Goal: Use online tool/utility: Use online tool/utility

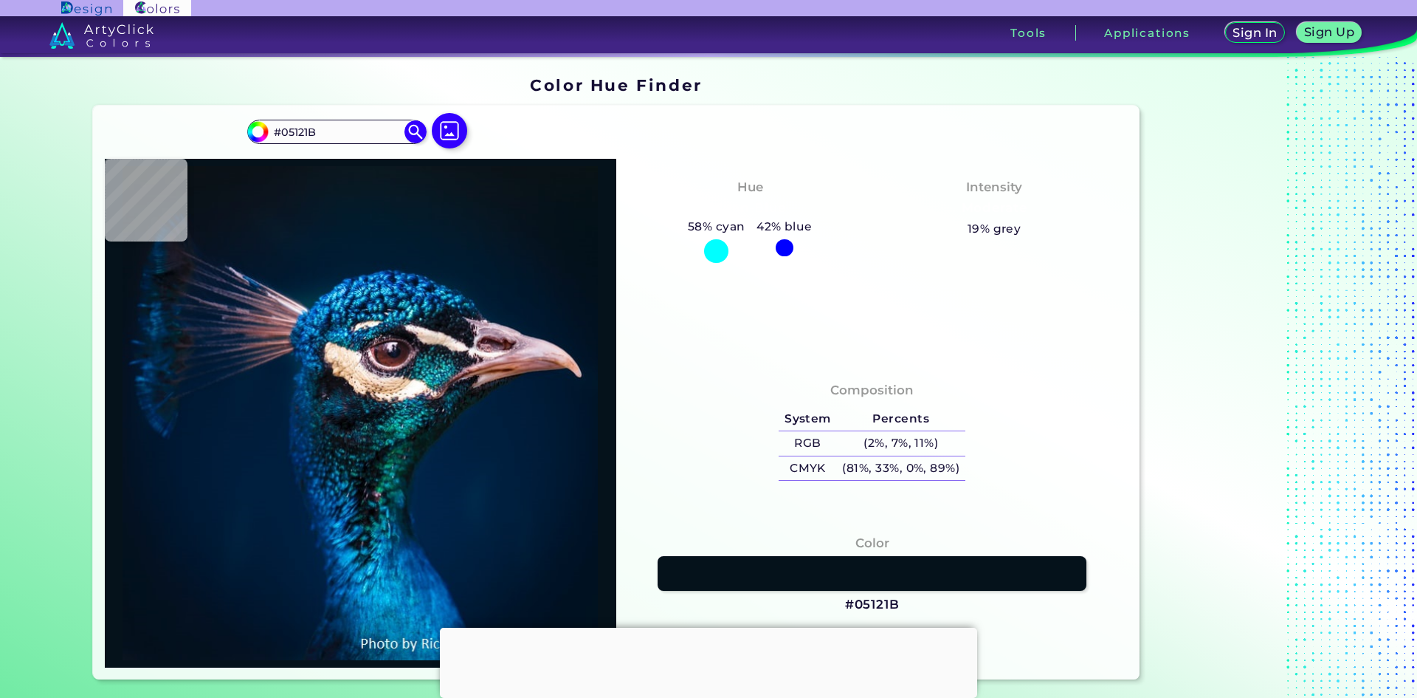
type input "#000000"
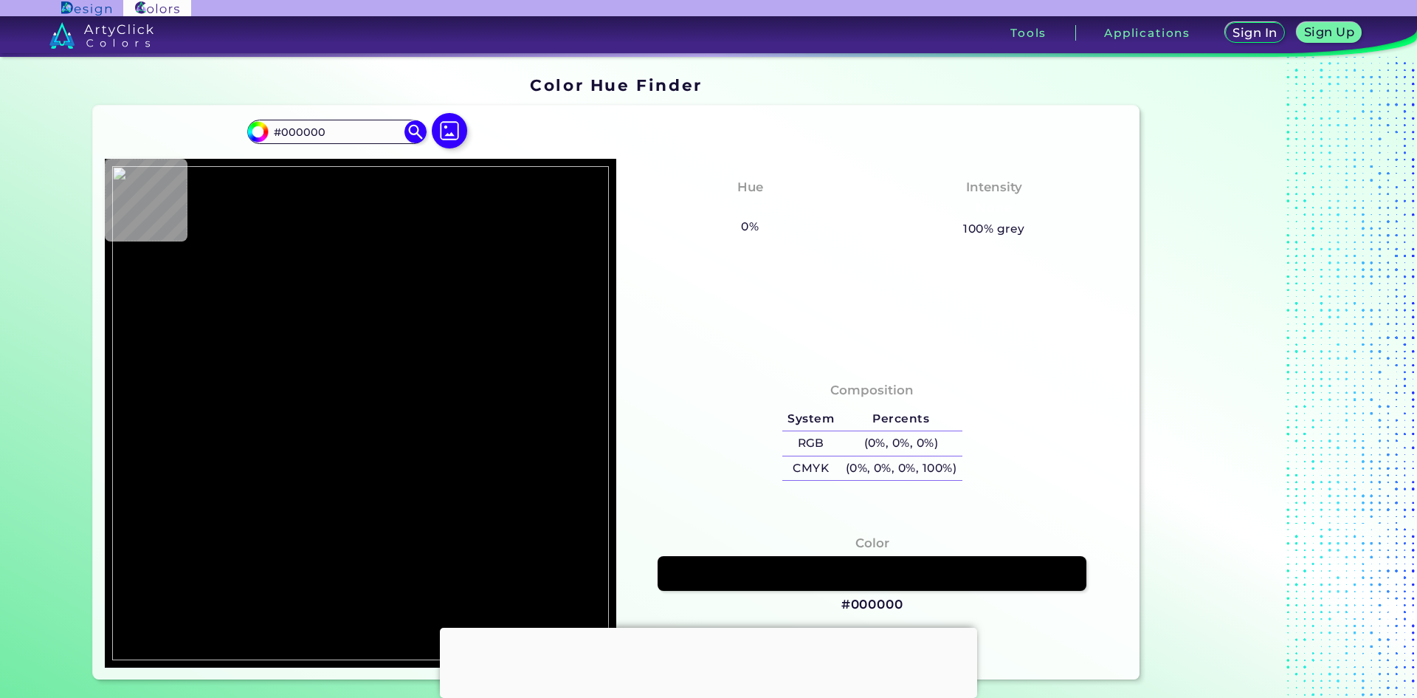
type input "#f3f4f6"
type input "#F3F4F6"
type input "#b2a8a6"
type input "#B2A8A6"
type input "#4f4133"
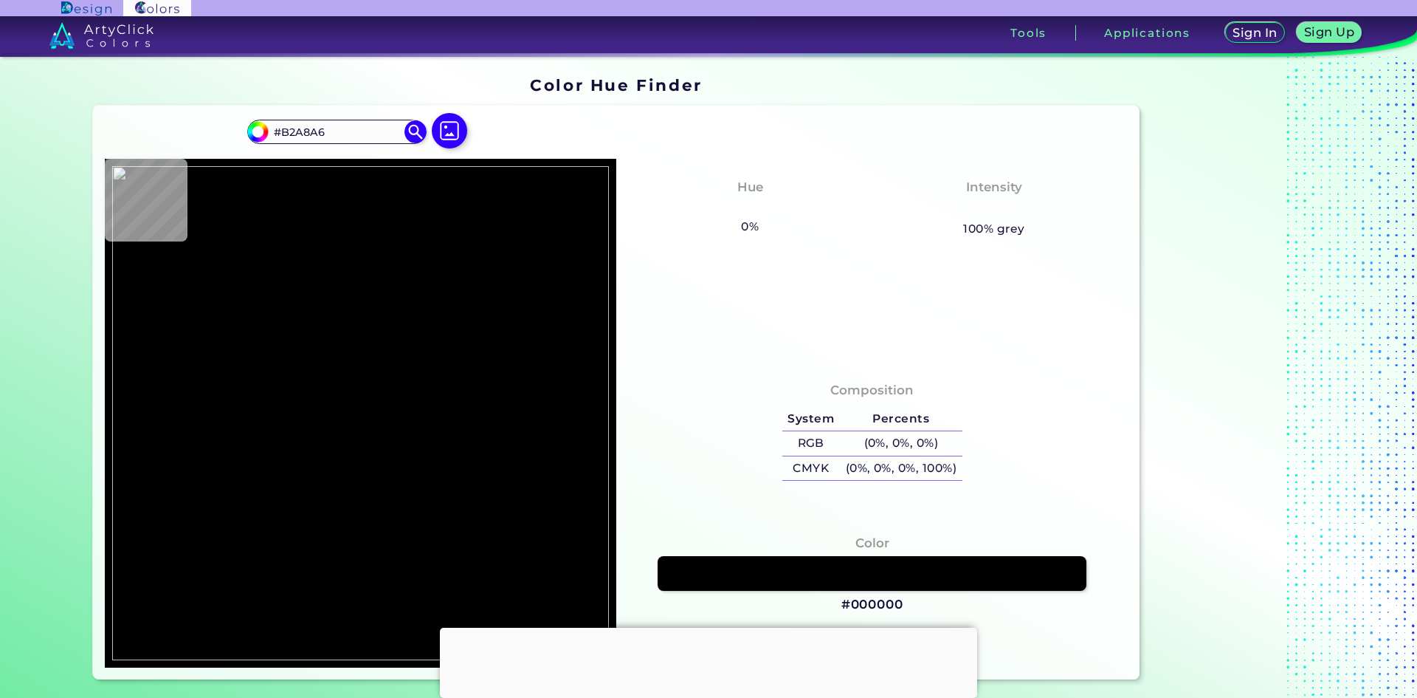
type input "#4F4133"
type input "#b7a9a8"
type input "#B7A9A8"
type input "#b1afa5"
type input "#B1AFA5"
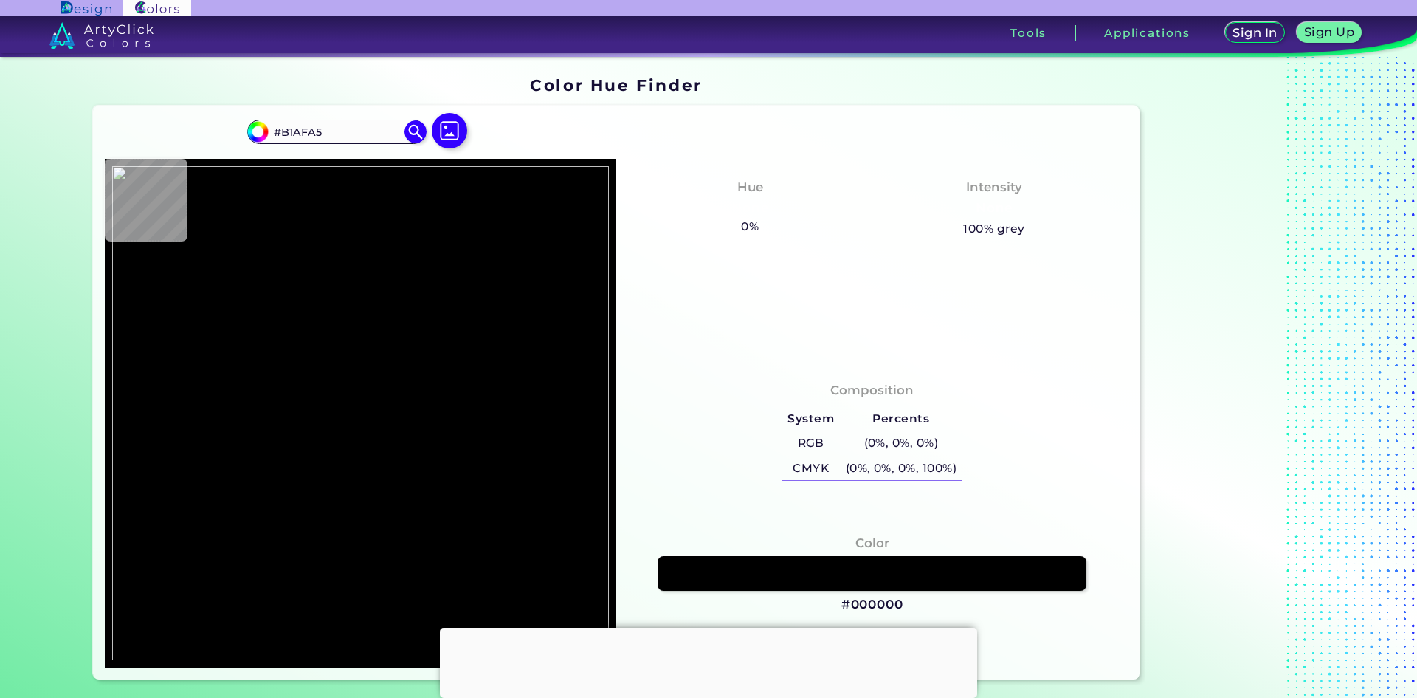
type input "#bfa9ad"
type input "#BFA9AD"
type input "#c9aaa7"
type input "#C9AAA7"
type input "#ab402c"
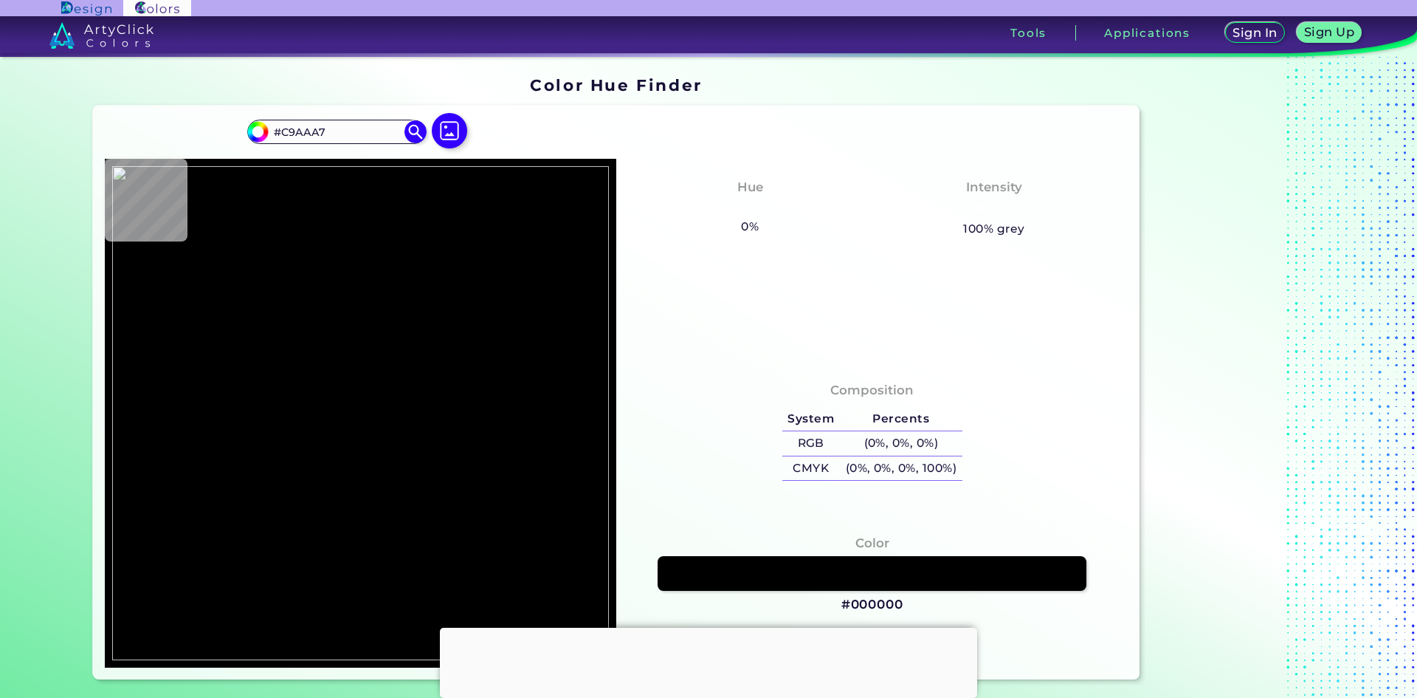
type input "#AB402C"
type input "#cf3c26"
type input "#CF3C26"
type input "#e57775"
type input "#E57775"
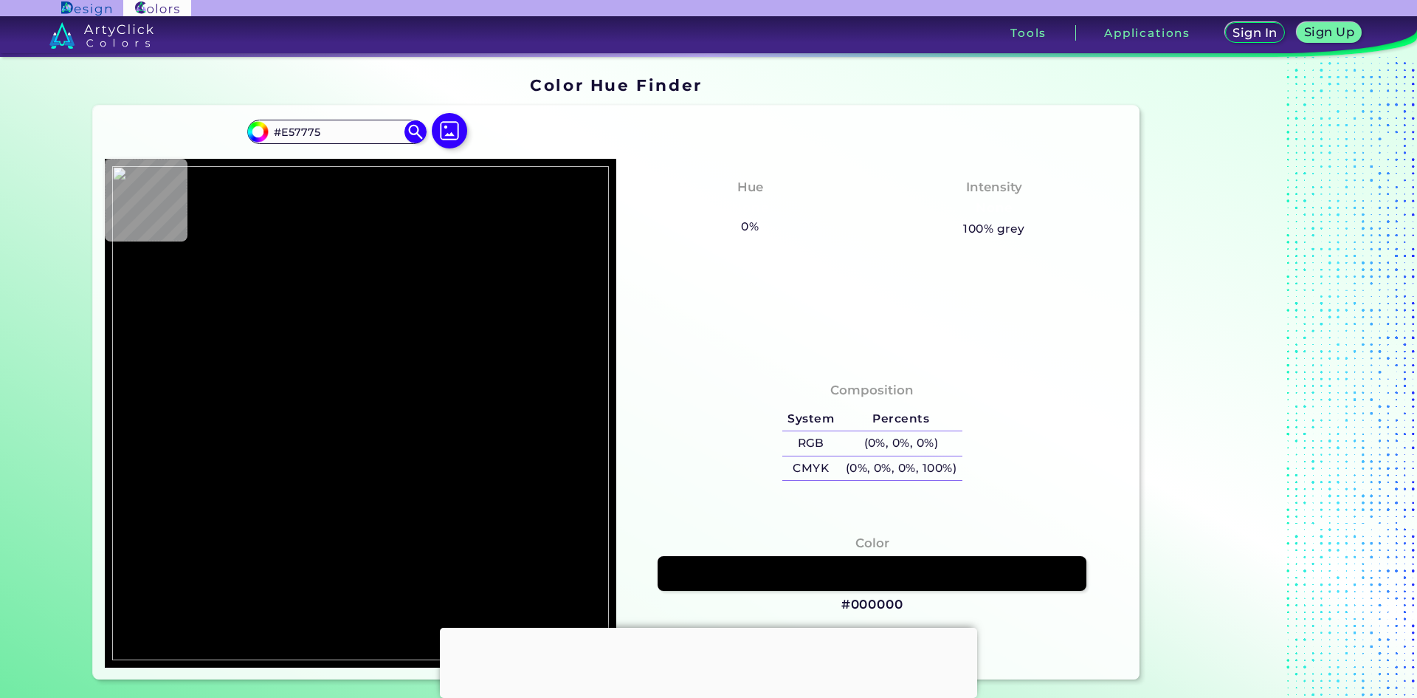
type input "#e3d6d4"
type input "#E3D6D4"
type input "#e3d9d3"
type input "#E3D9D3"
type input "#93bc97"
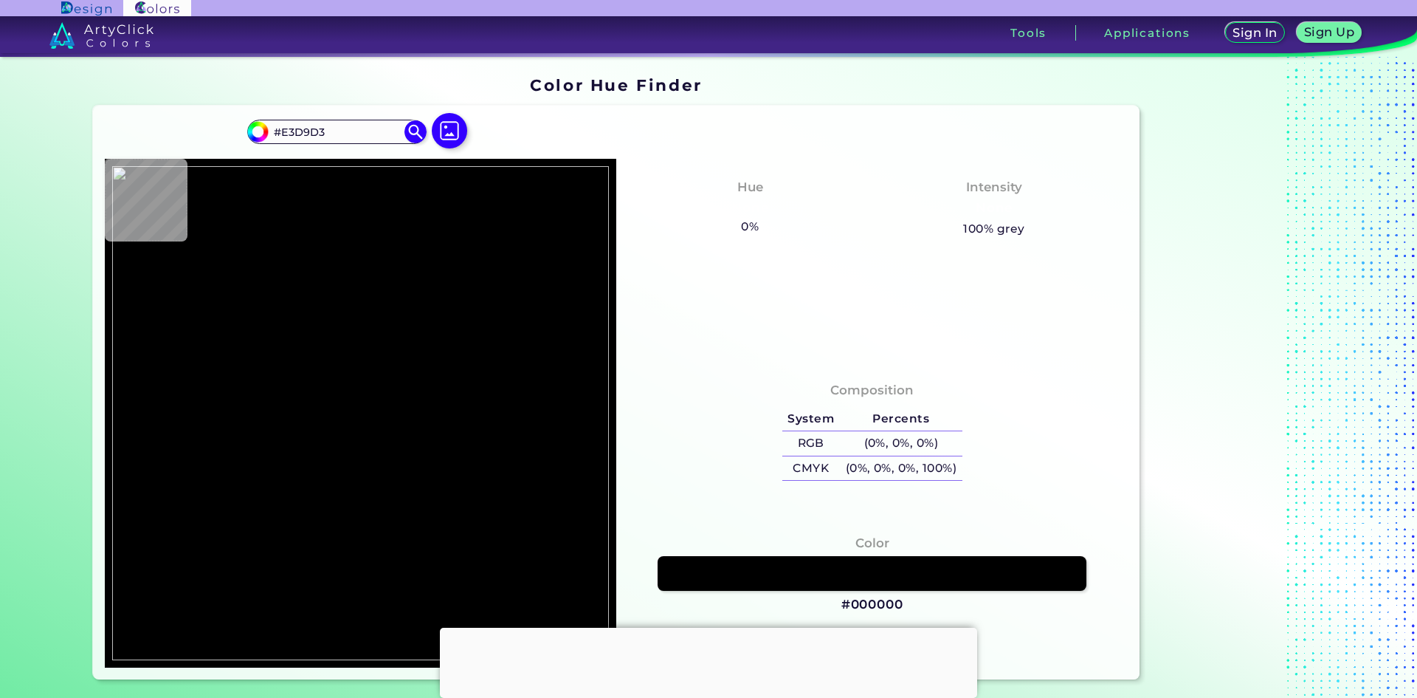
type input "#93BC97"
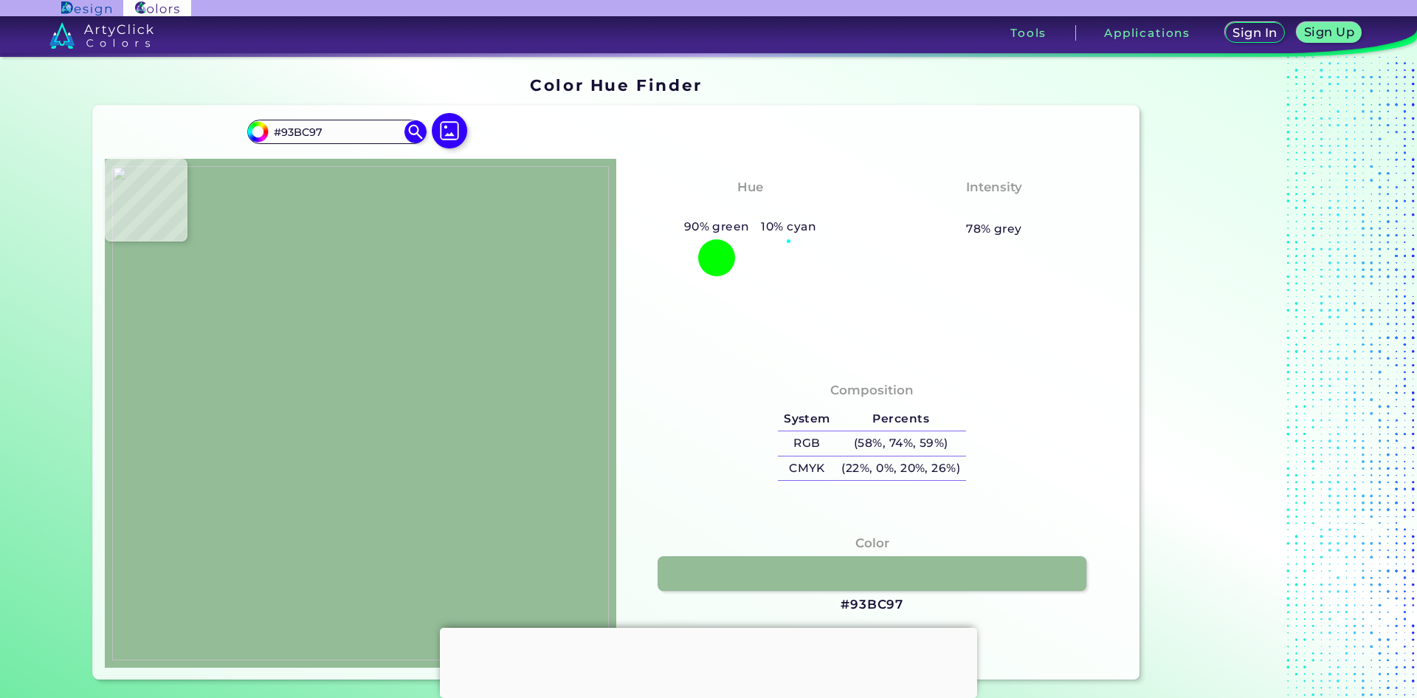
type input "#f1f6f0"
type input "#F1F6F0"
type input "#f2f3f7"
type input "#F2F3F7"
type input "#886744"
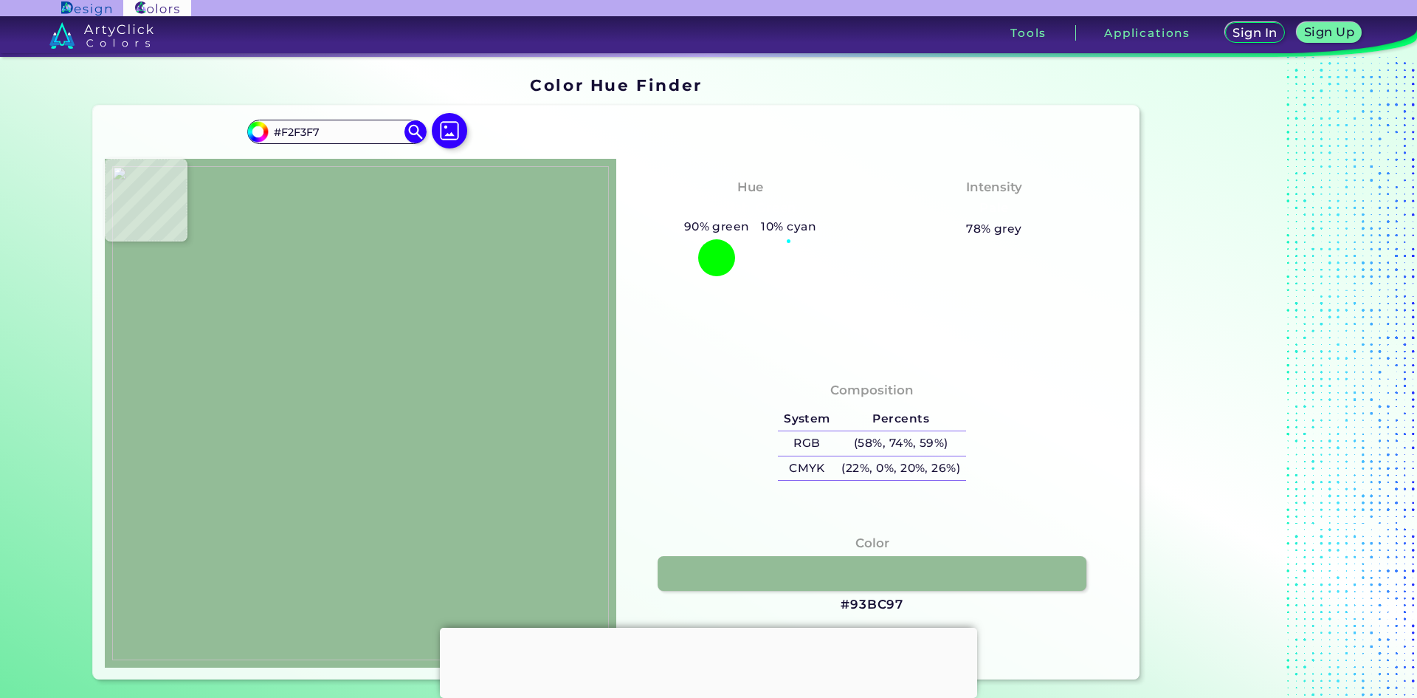
type input "#886744"
type input "#8a6a44"
type input "#8A6A44"
type input "#8c6c46"
type input "#8C6C46"
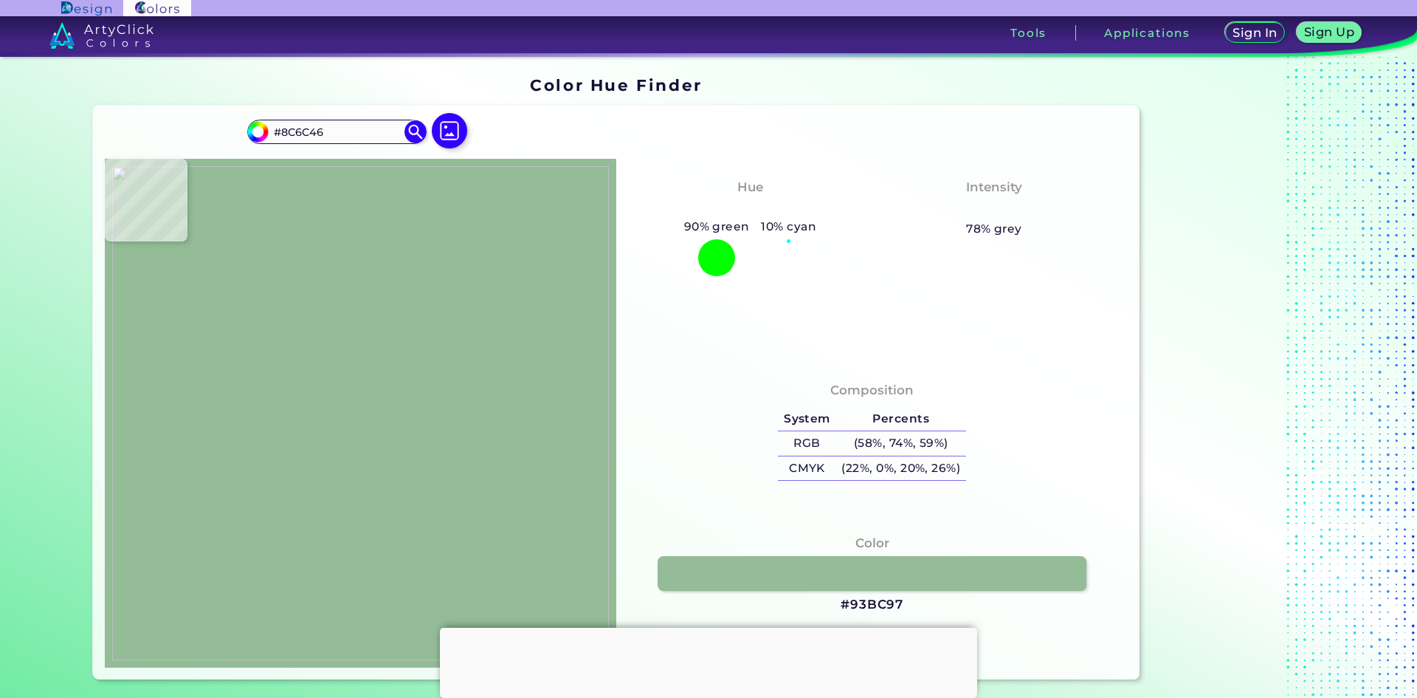
type input "#876843"
type input "#91734f"
type input "#91734F"
type input "#947149"
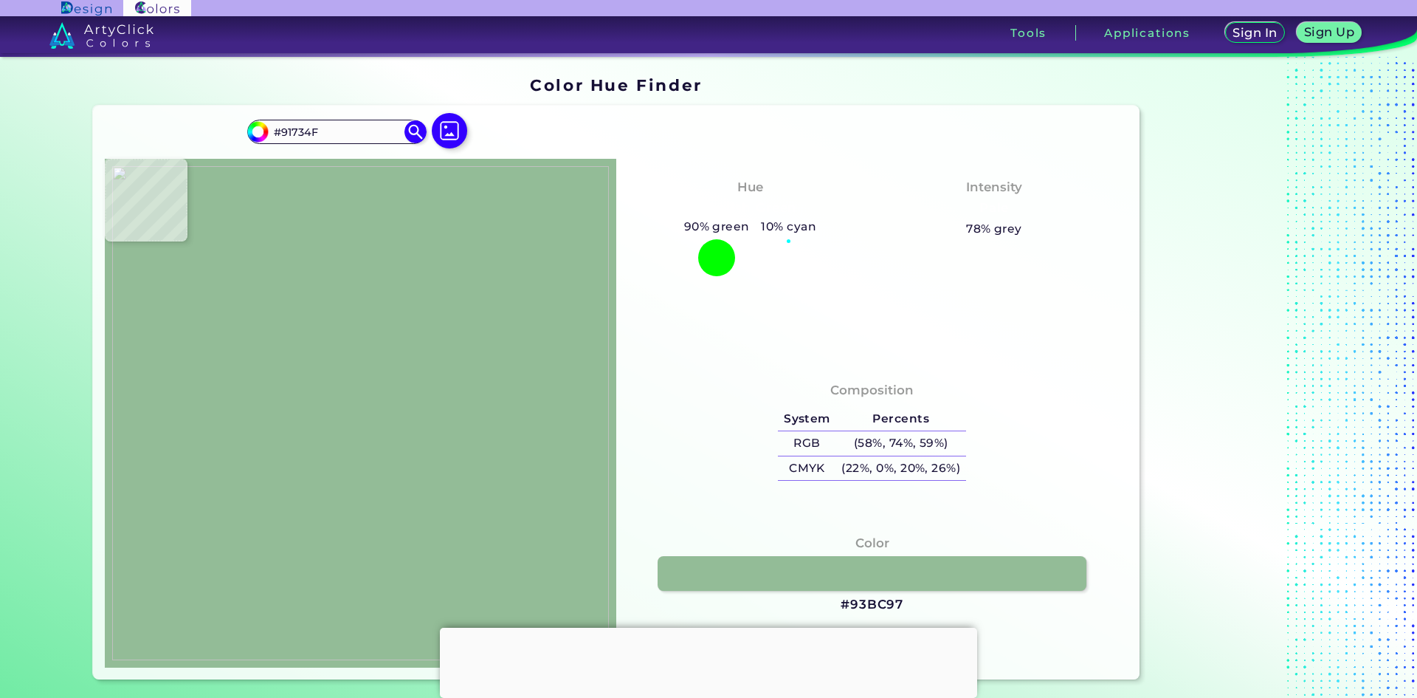
type input "#947149"
type input "#906f44"
type input "#906F44"
type input "#f7dbac"
type input "#F7DBAC"
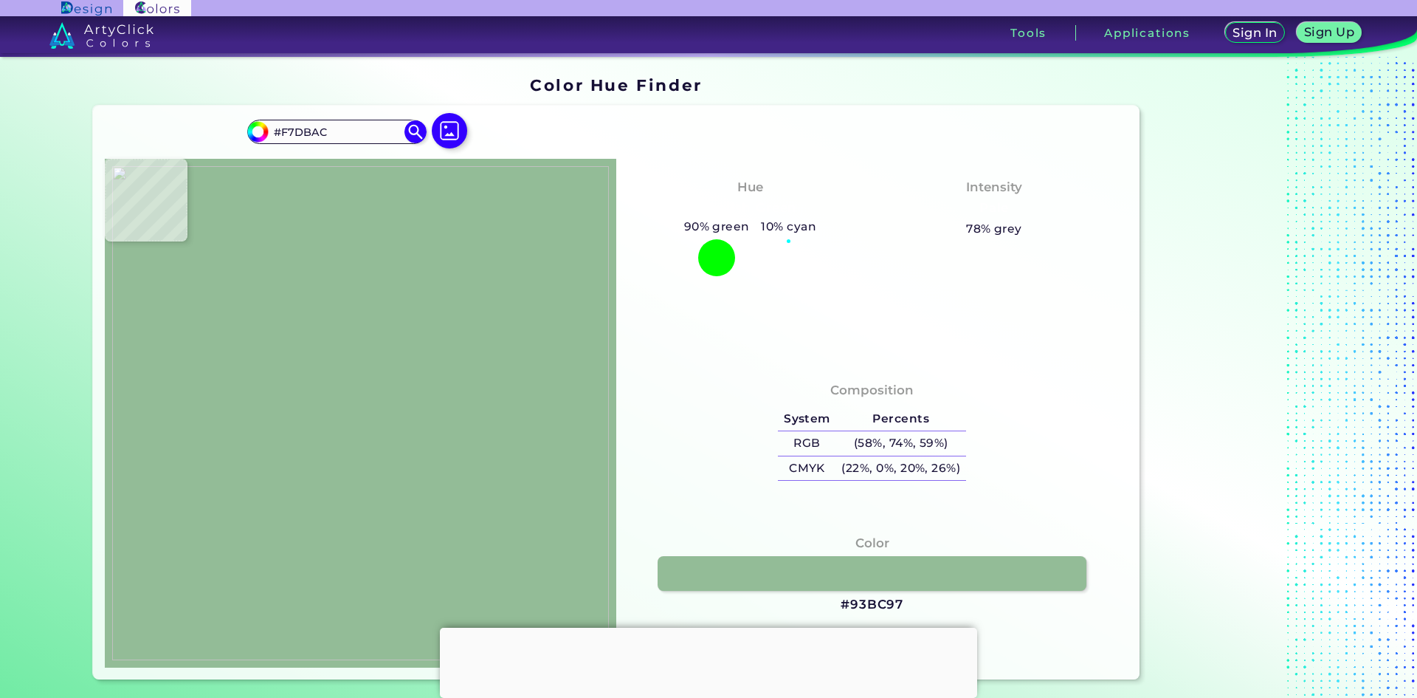
type input "#e6cda1"
type input "#E6CDA1"
type input "#f0d3a8"
type input "#F0D3A8"
type input "#f1d4a7"
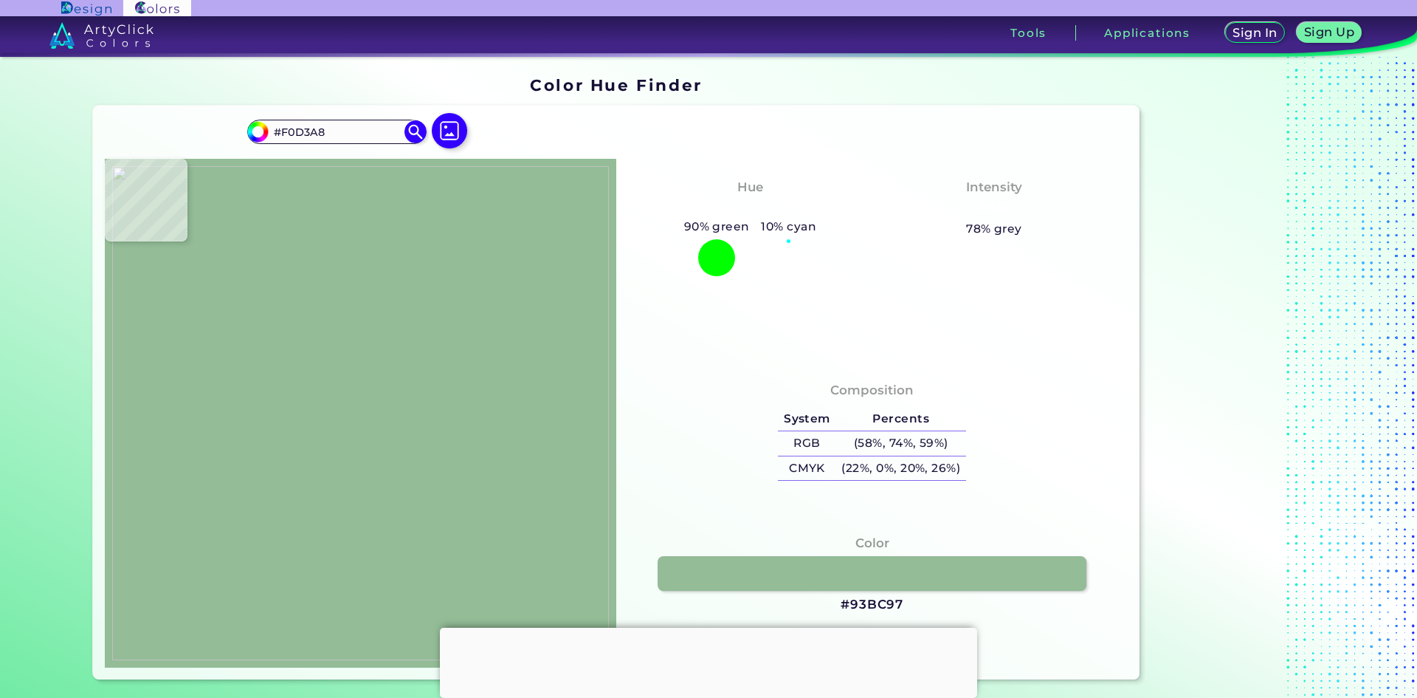
type input "#F1D4A7"
type input "#f0d5a7"
type input "#F0D5A7"
type input "#f0d6a8"
type input "#F0D6A8"
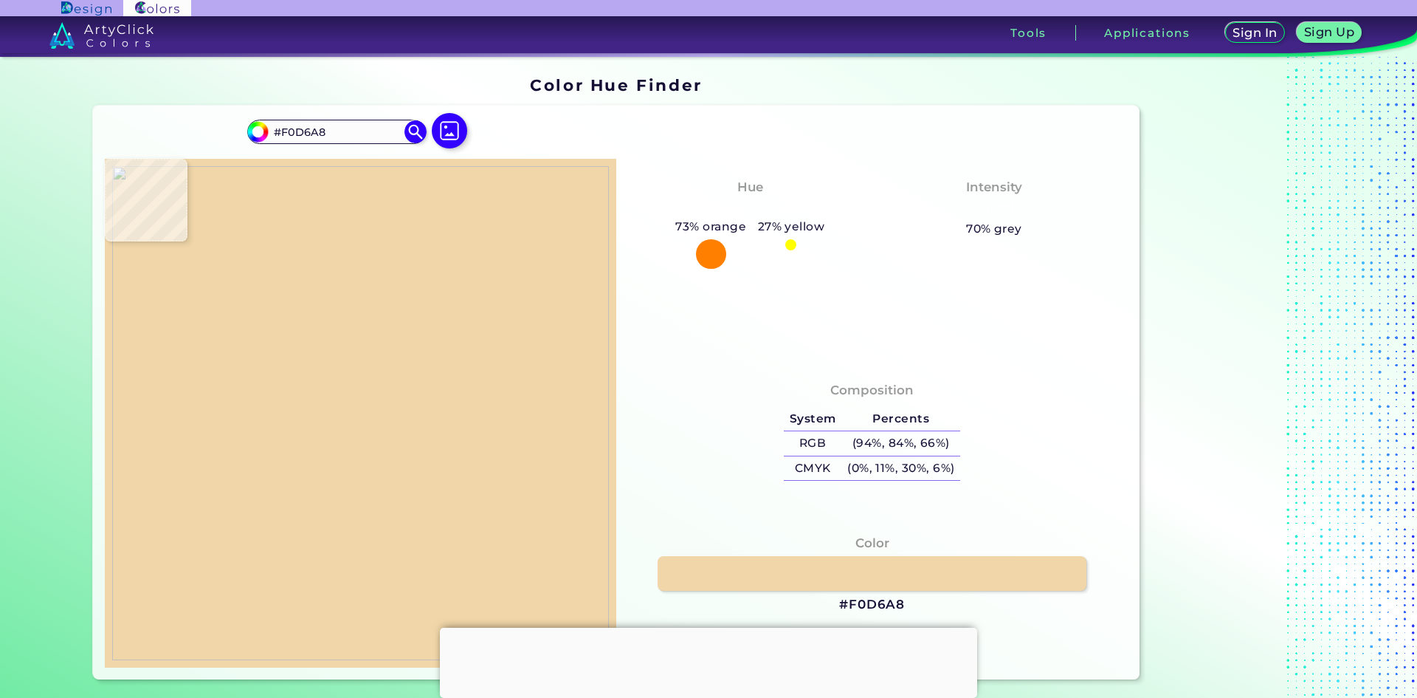
type input "#fad7ad"
type input "#FAD7AD"
type input "#f7d5ab"
type input "#F7D5AB"
type input "#f6d4aa"
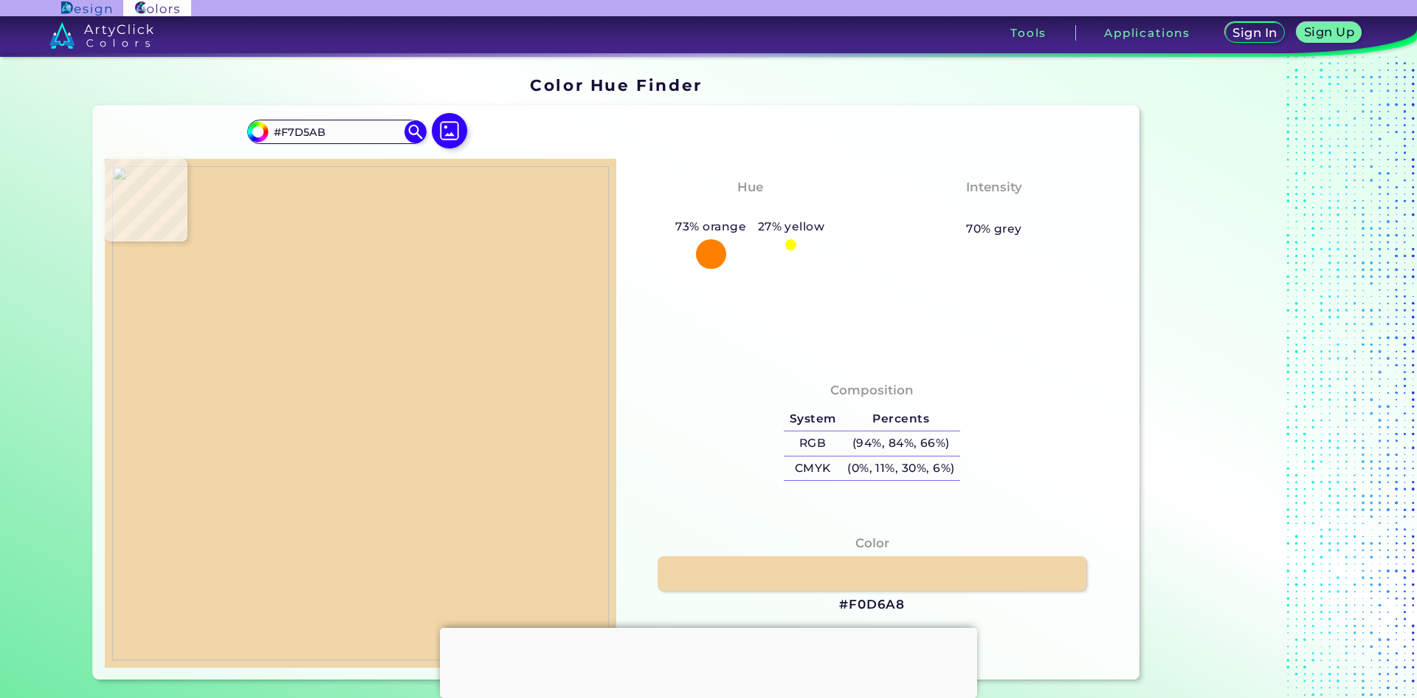
type input "#F6D4AA"
type input "#f5d4aa"
type input "#F5D4AA"
type input "#f1cfa7"
type input "#F1CFA7"
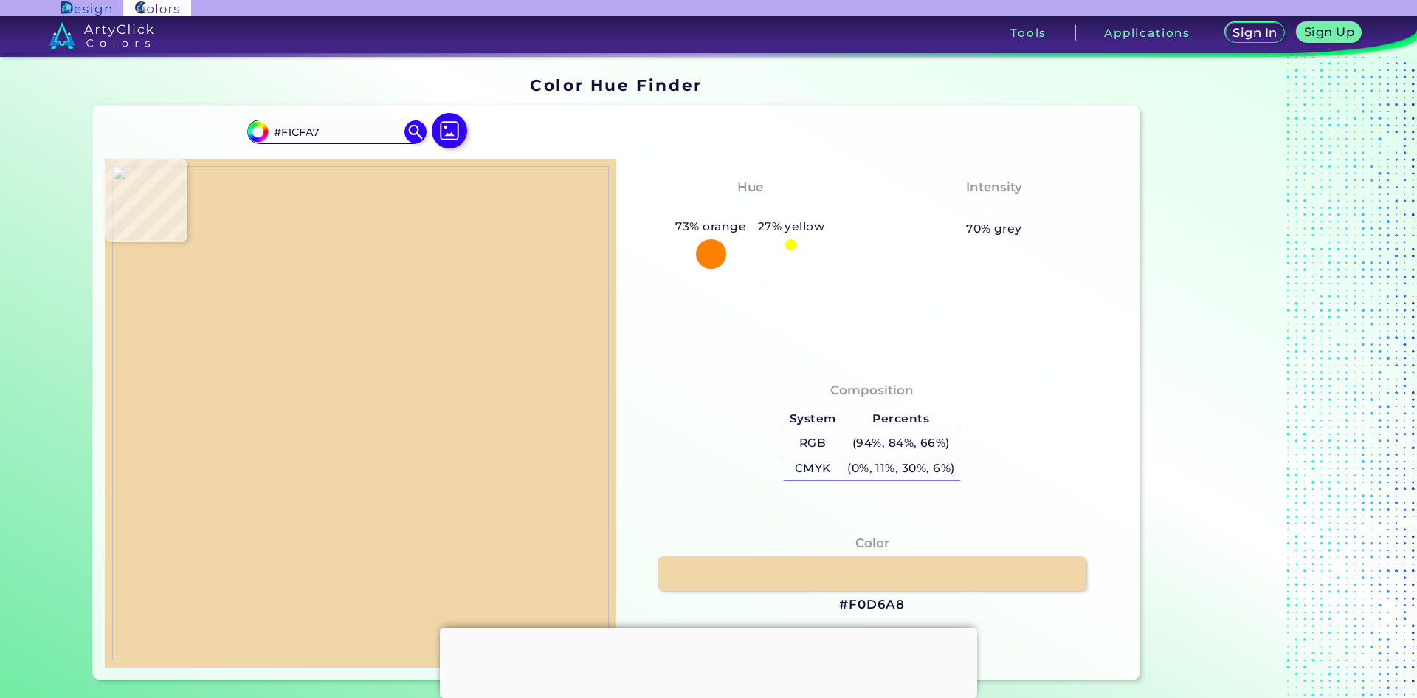
type input "#efcea5"
type input "#EFCEA5"
type input "#f2d0aa"
type input "#F2D0AA"
type input "#f4d3ad"
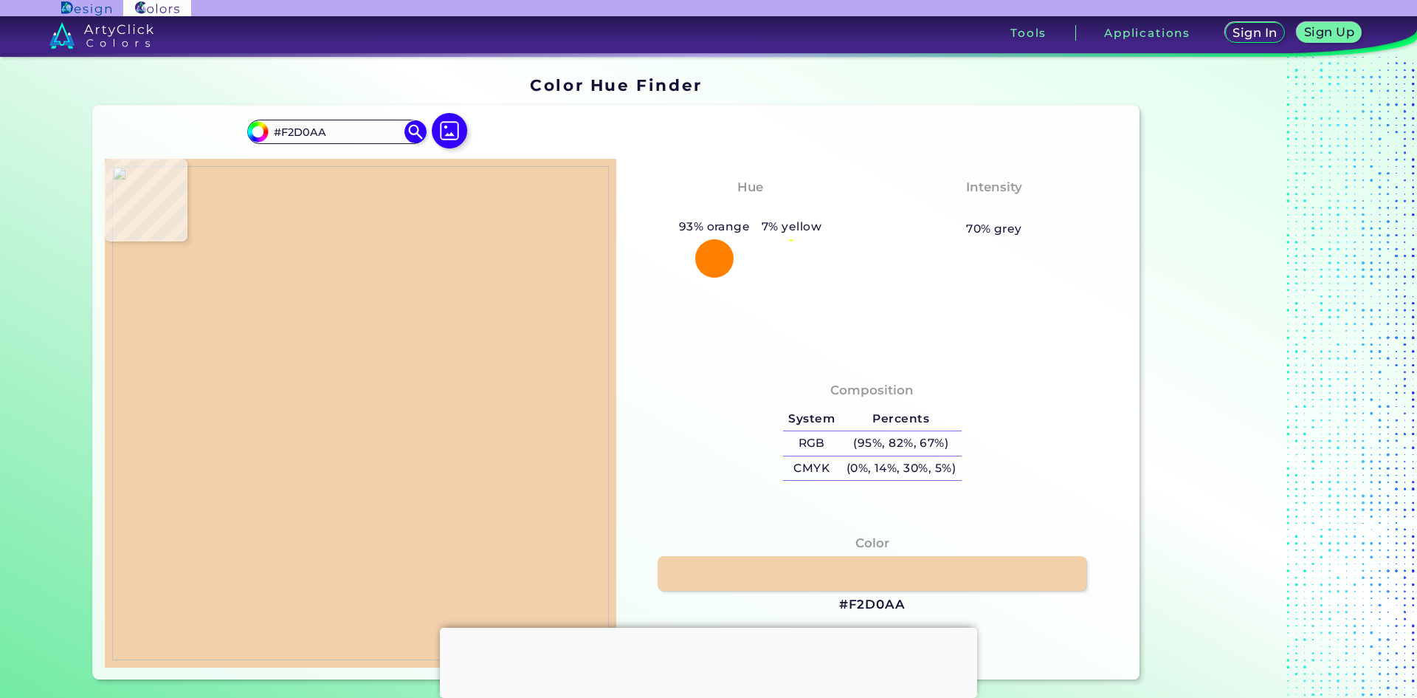
type input "#F4D3AD"
type input "#f0d1ad"
type input "#F0D1AD"
type input "#edd2ad"
type input "#EDD2AD"
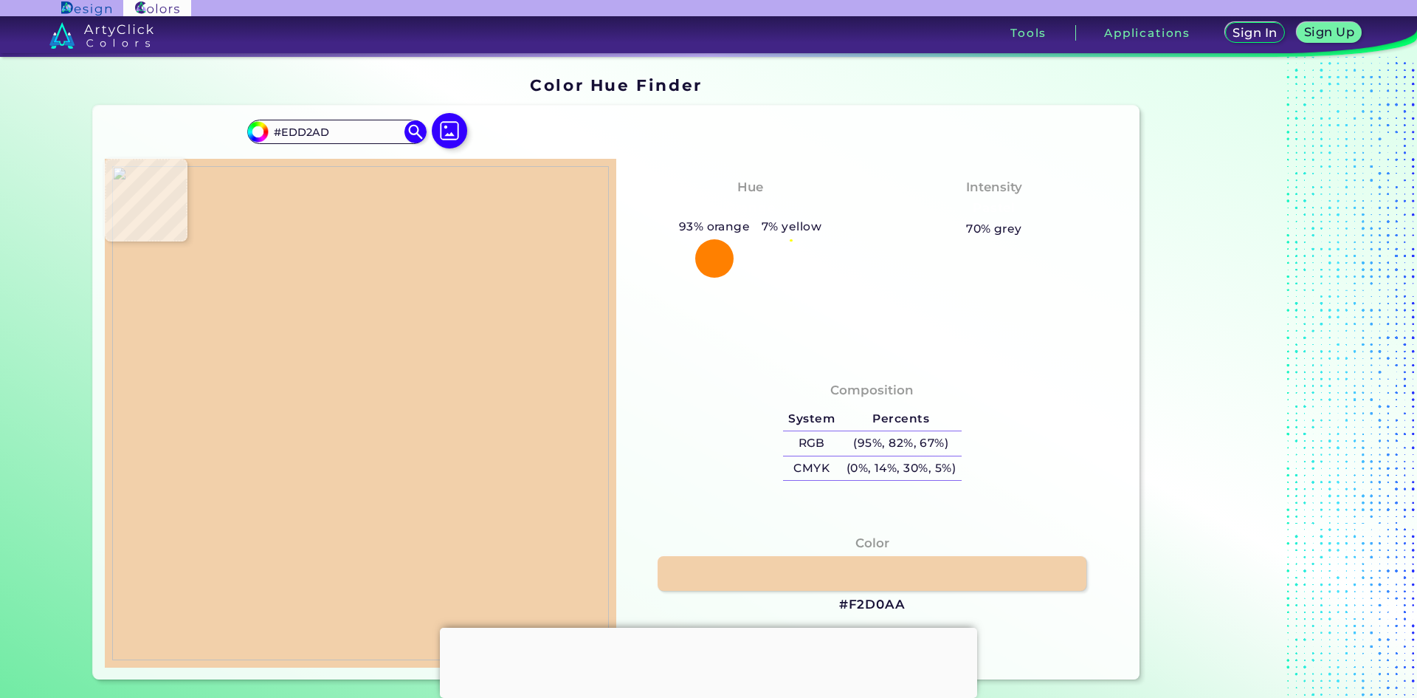
type input "#e9d8b2"
type input "#E9D8B2"
type input "#e5d7b4"
type input "#E5D7B4"
type input "#cad4bb"
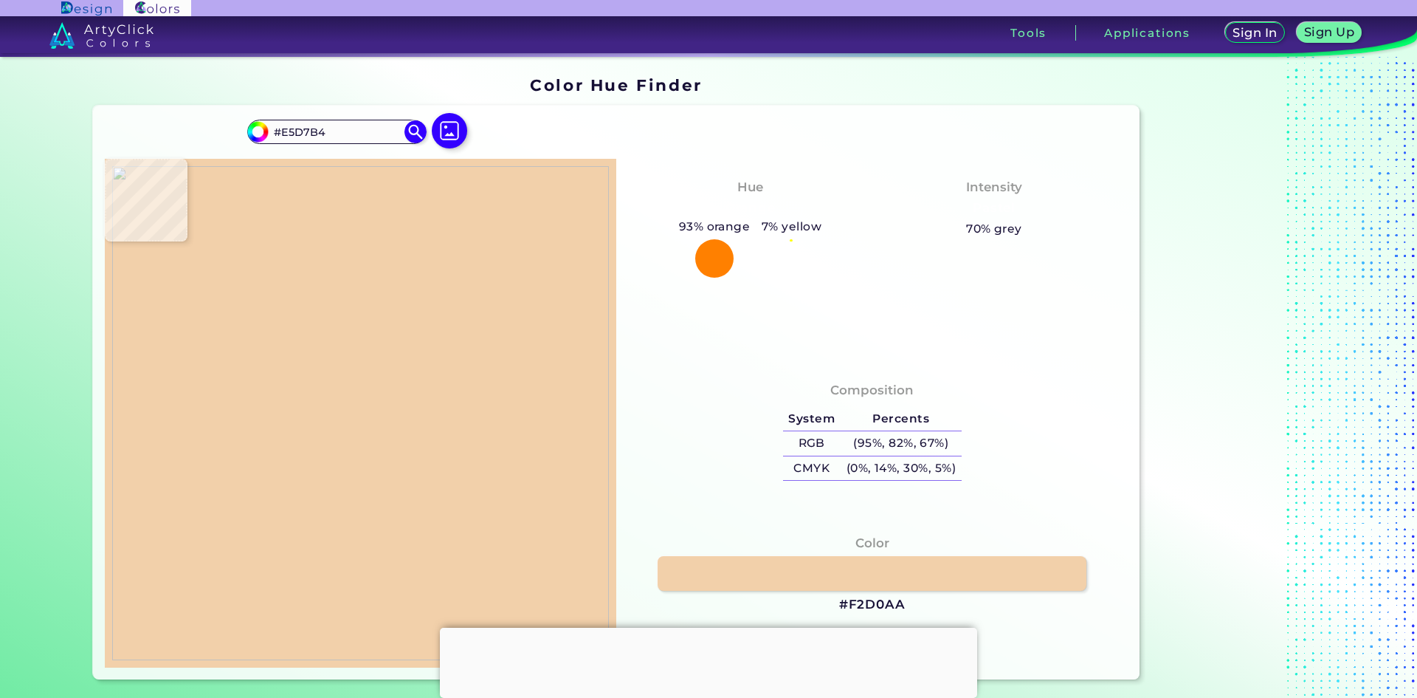
type input "#CAD4BB"
type input "#bfedec"
type input "#BFEDEC"
type input "#b0eef0"
type input "#B0EEF0"
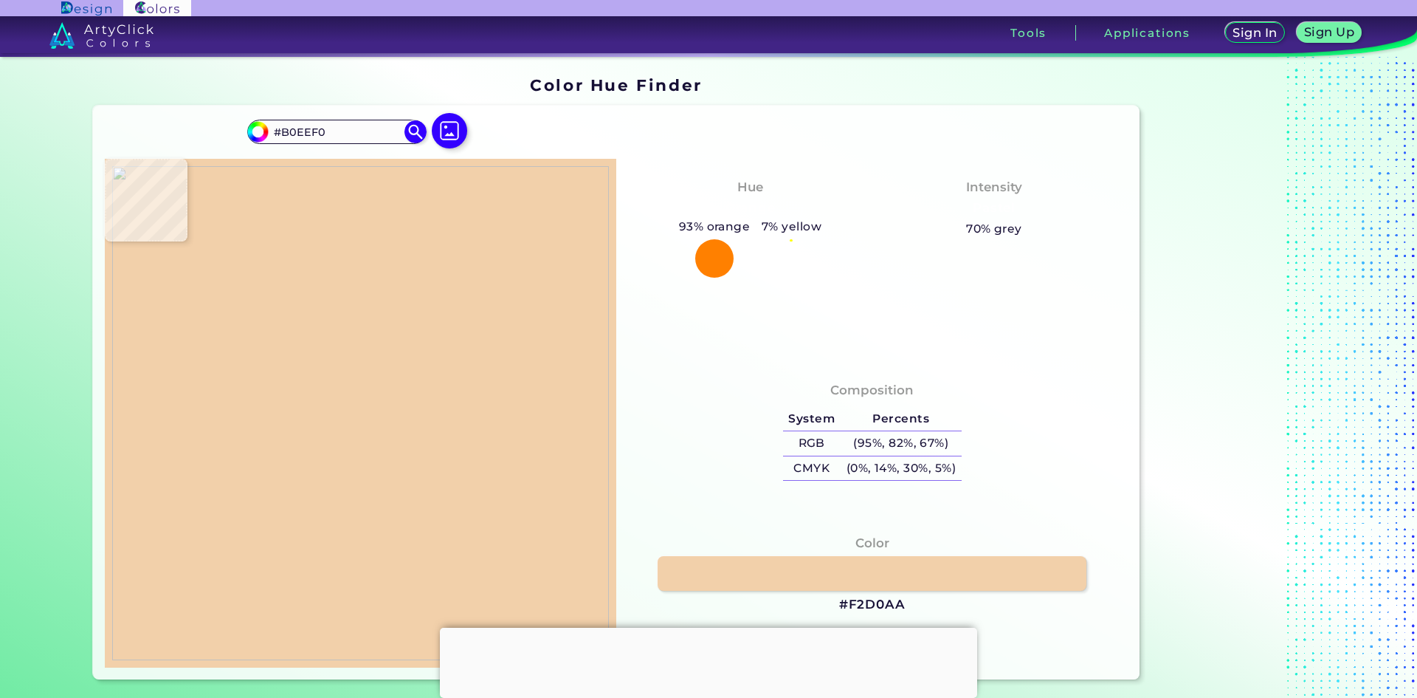
type input "#befcfe"
type input "#BEFCFE"
type input "#b0dfdc"
type input "#B0DFDC"
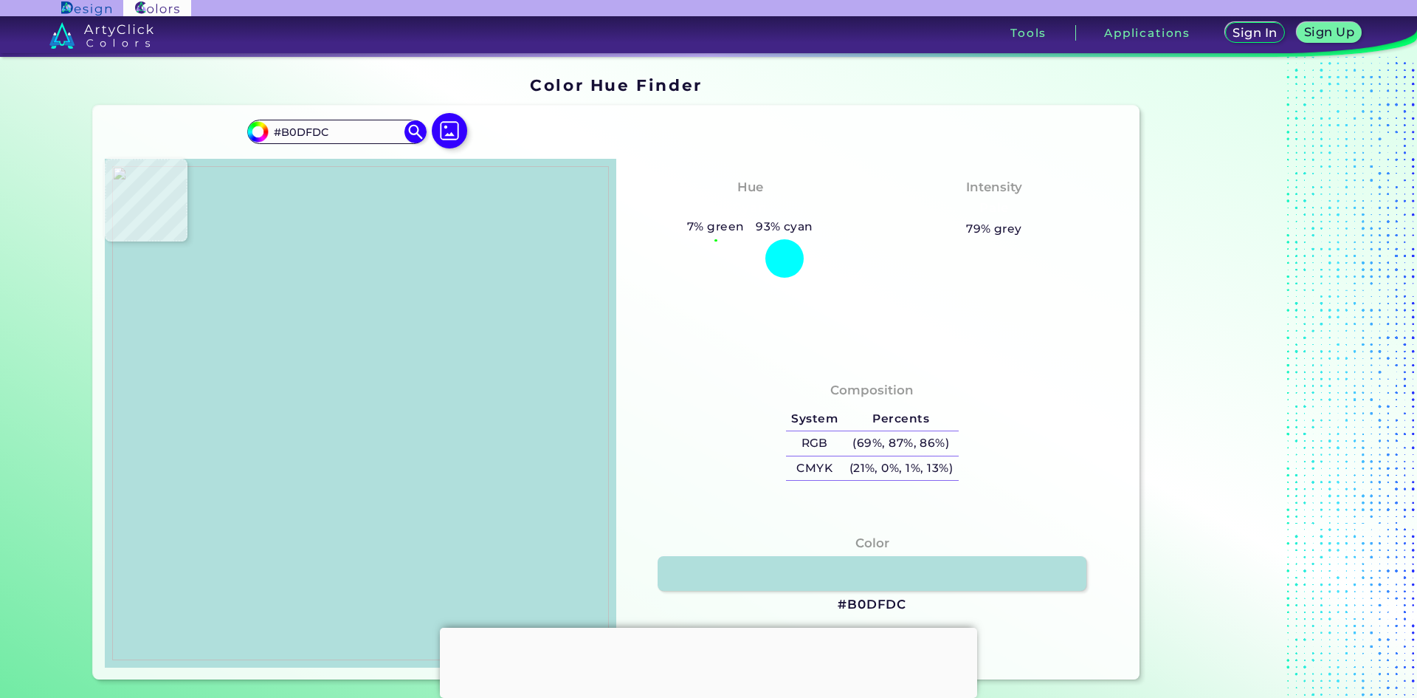
type input "#befcfe"
type input "#BEFCFE"
type input "#aff7fb"
type input "#AFF7FB"
type input "#9eeff9"
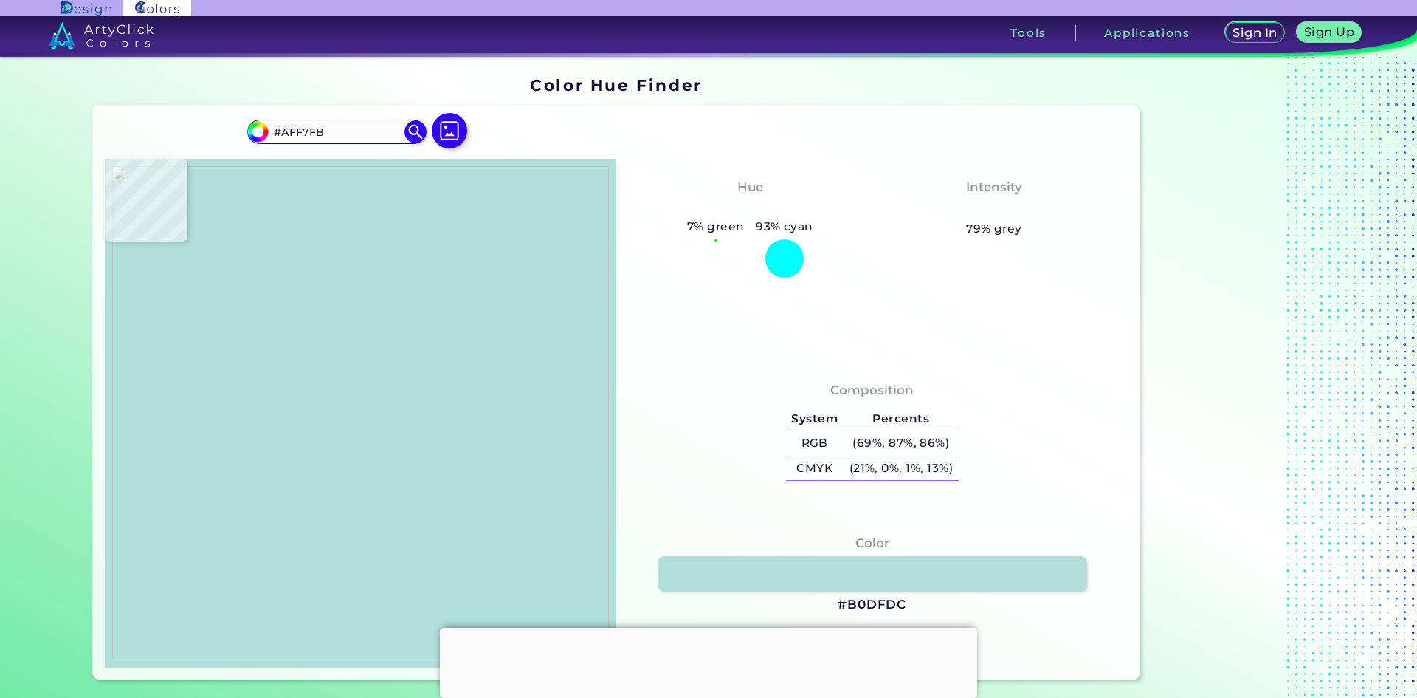
type input "#9EEFF9"
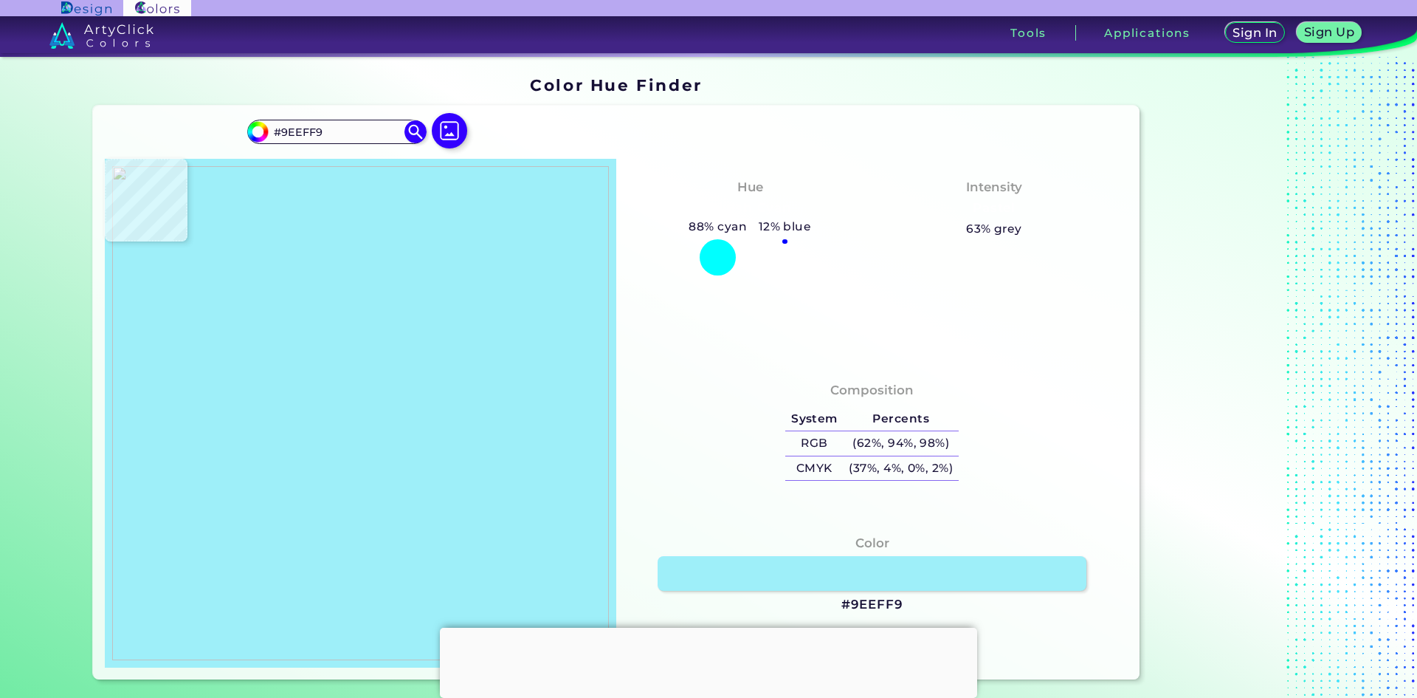
type input "#8de6f3"
type input "#8DE6F3"
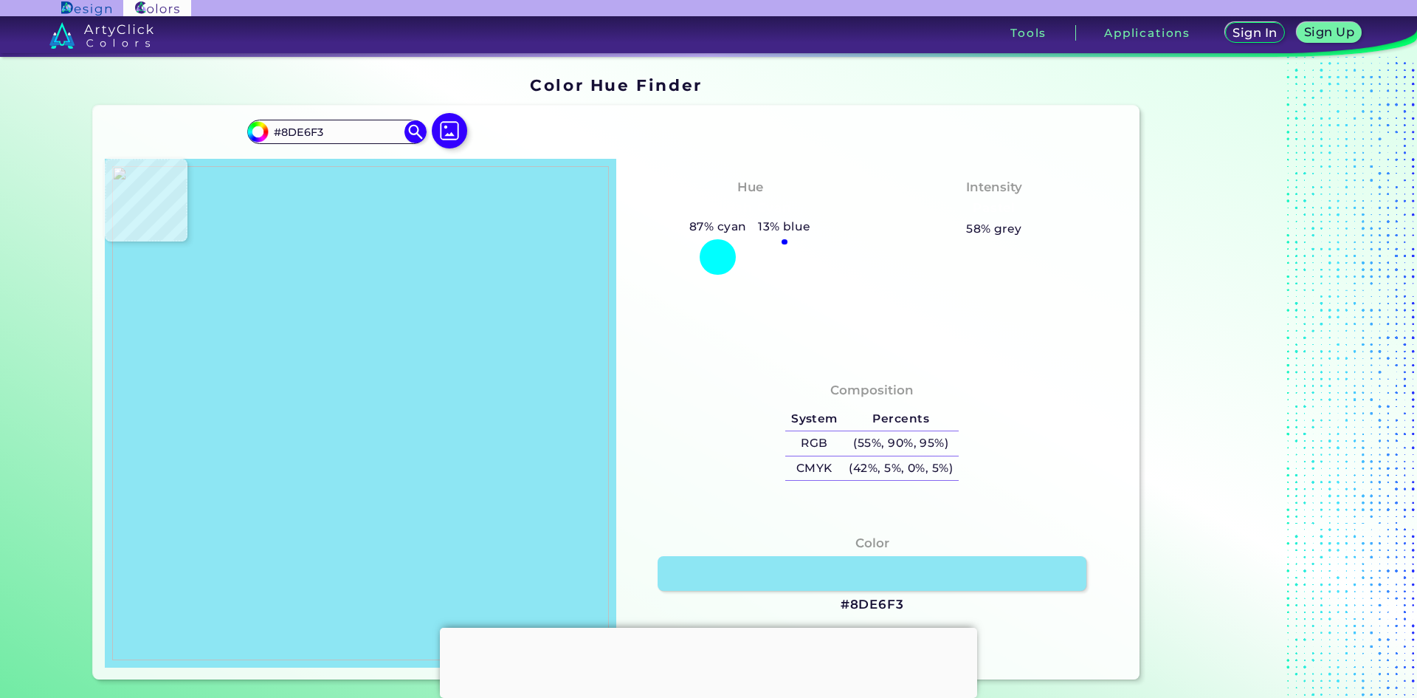
type input "#81dfed"
type input "#81DFED"
type input "#7bddeb"
type input "#7BDDEB"
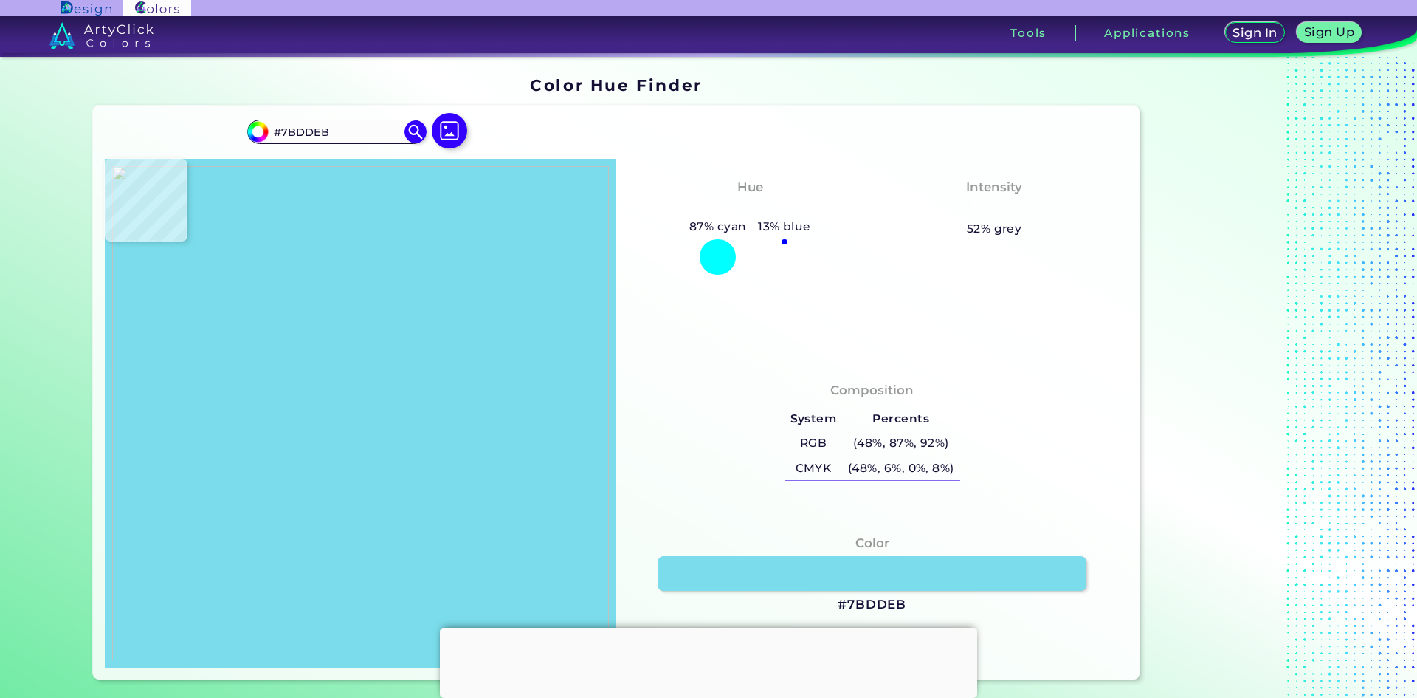
type input "#7cdeeb"
type input "#7CDEEB"
type input "#81dae2"
type input "#81DAE2"
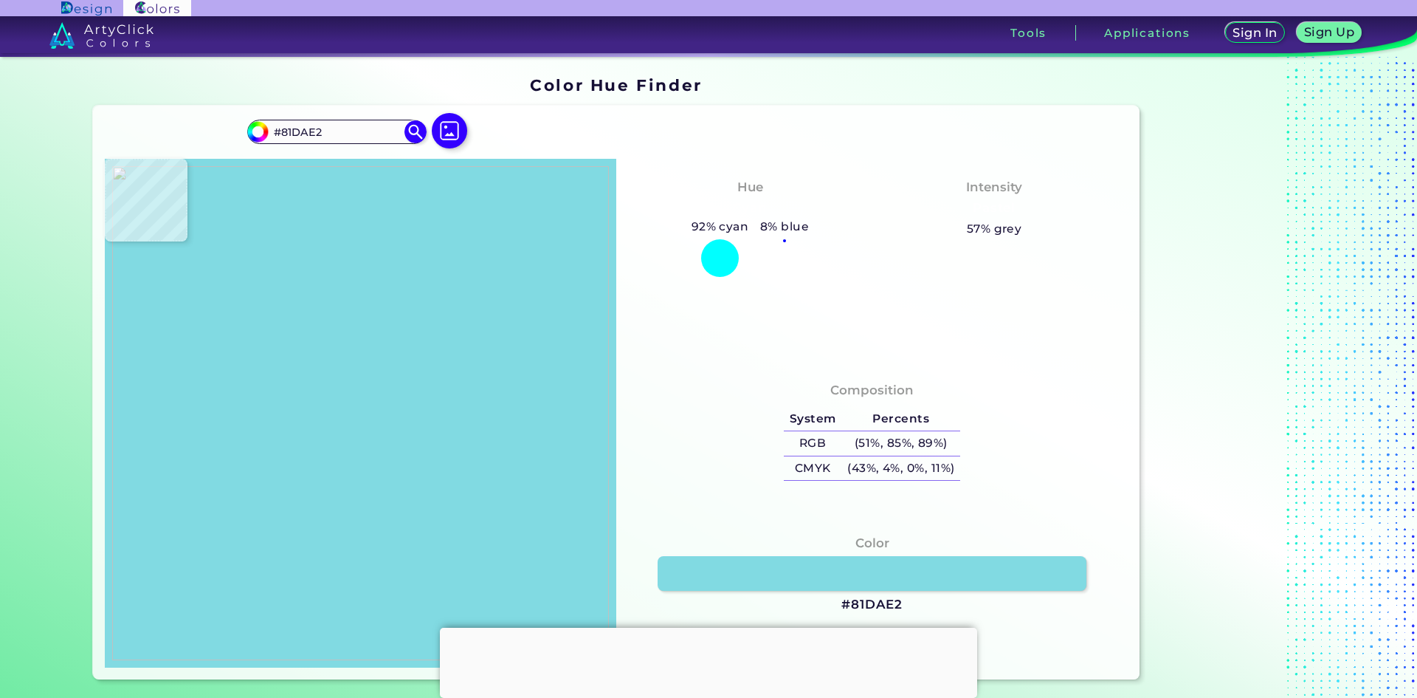
type input "#81cbce"
type input "#81CBCE"
type input "#88cbcd"
type input "#88CBCD"
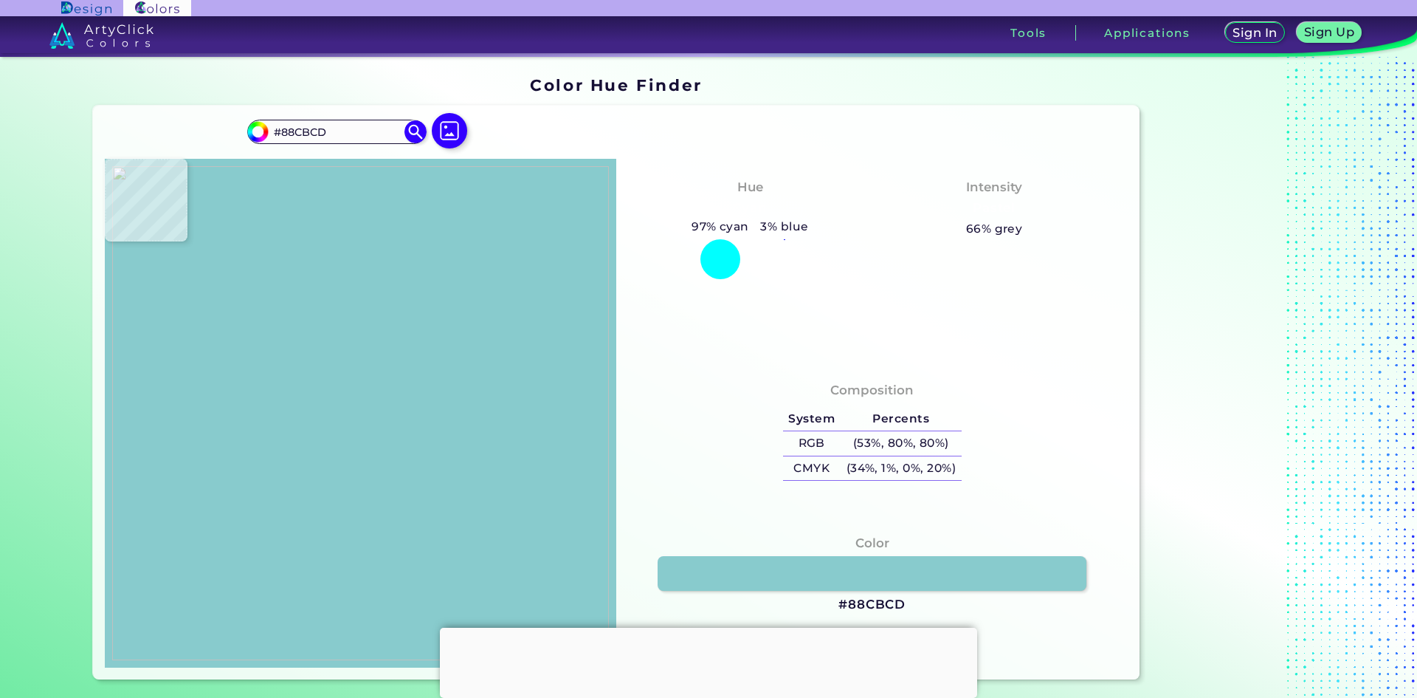
type input "#81dce6"
type input "#81DCE6"
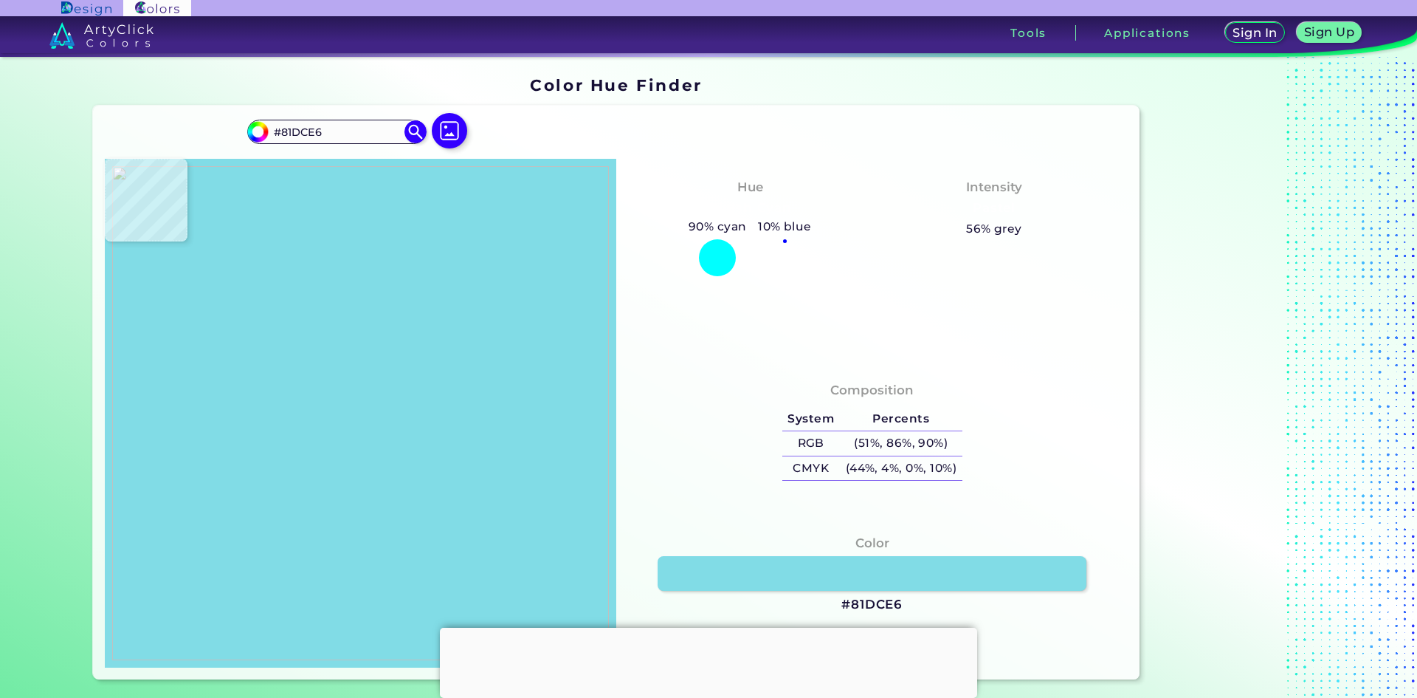
click at [396, 579] on img at bounding box center [360, 413] width 497 height 494
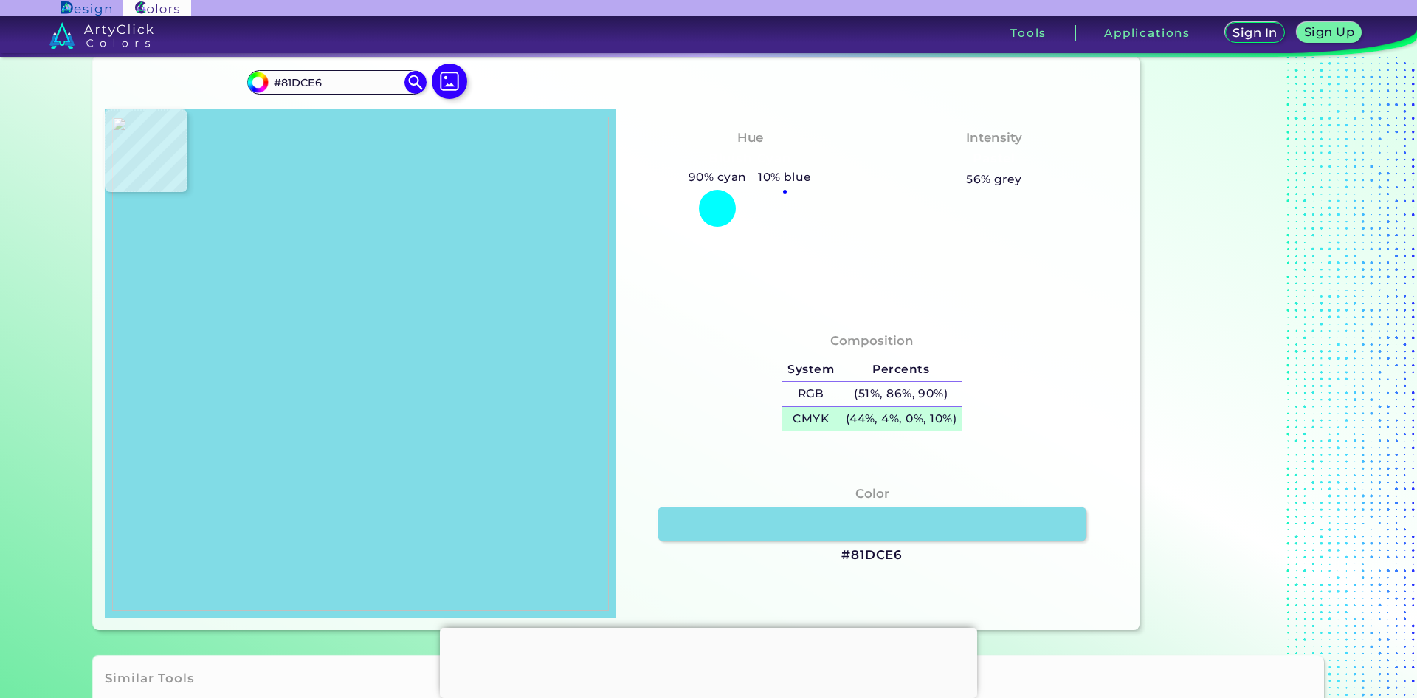
scroll to position [74, 0]
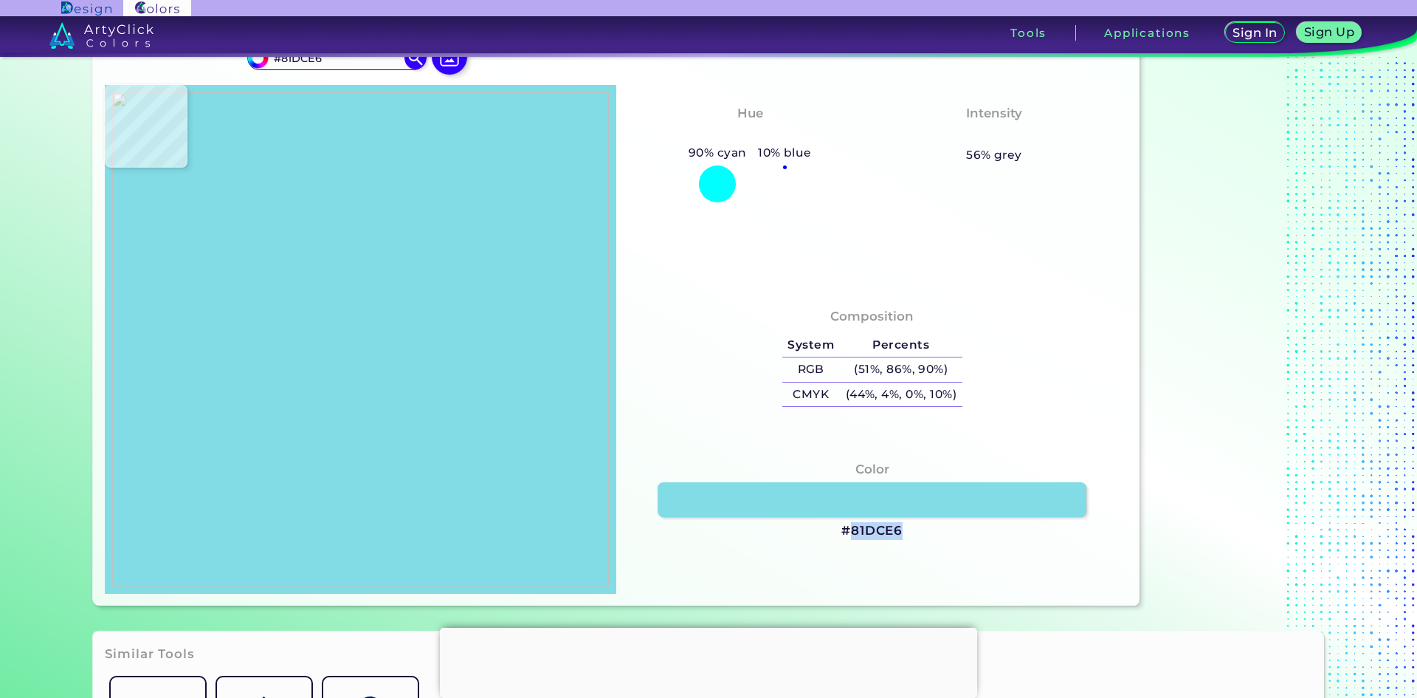
drag, startPoint x: 850, startPoint y: 531, endPoint x: 907, endPoint y: 537, distance: 57.2
click at [907, 537] on div "Color #81DCE6" at bounding box center [872, 500] width 488 height 94
copy h3 "81DCE6"
